Goal: Information Seeking & Learning: Learn about a topic

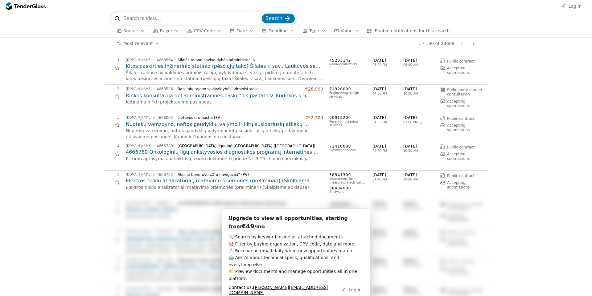
click at [237, 30] on span "Date" at bounding box center [242, 30] width 10 height 5
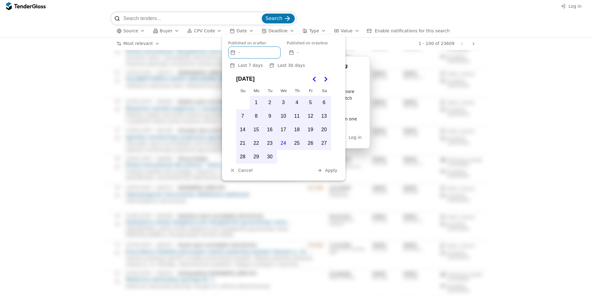
click at [200, 31] on span "CPV Code" at bounding box center [204, 30] width 21 height 5
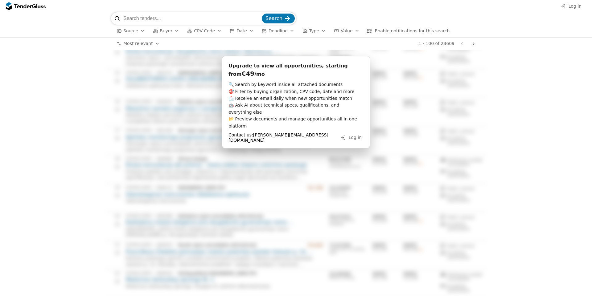
click at [178, 30] on button "Buyer" at bounding box center [165, 31] width 31 height 8
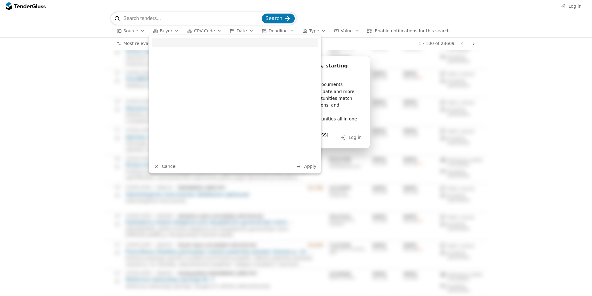
click at [161, 30] on span "Buyer" at bounding box center [166, 30] width 13 height 5
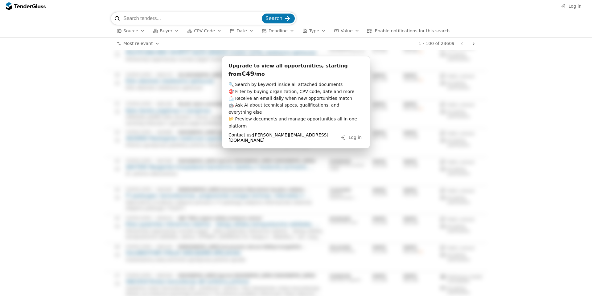
scroll to position [1110, 0]
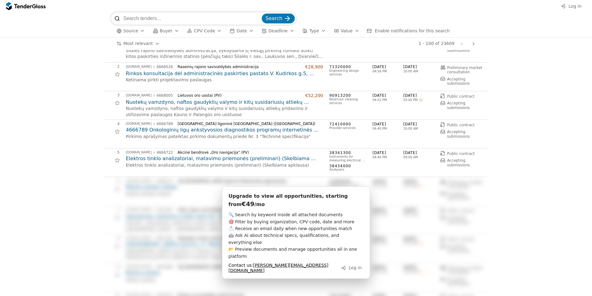
scroll to position [0, 0]
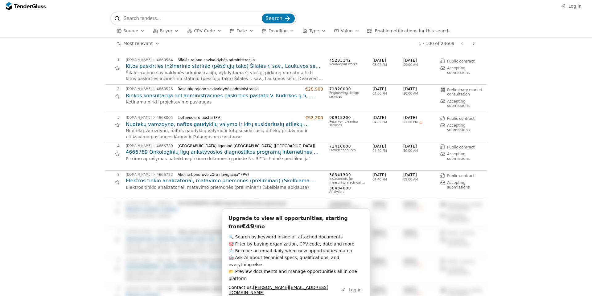
click at [134, 32] on span "Source" at bounding box center [130, 30] width 15 height 5
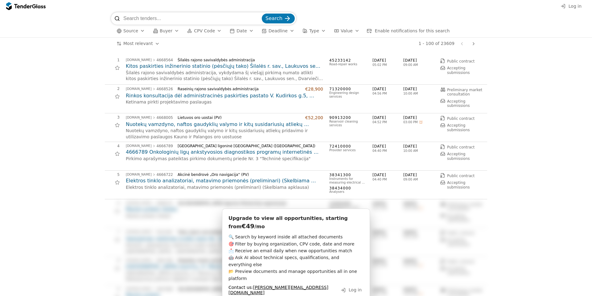
click at [141, 30] on div "button" at bounding box center [142, 31] width 17 height 16
